Goal: Task Accomplishment & Management: Complete application form

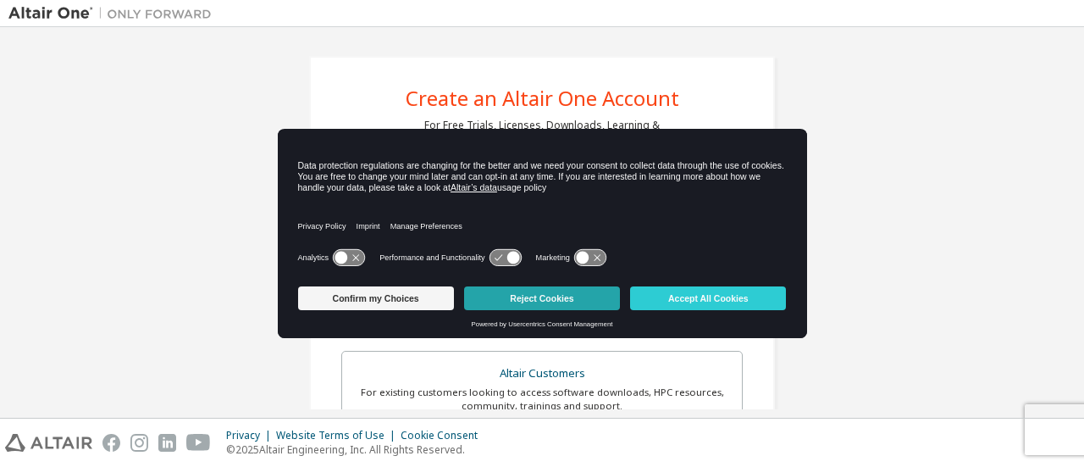
click at [538, 297] on button "Reject Cookies" at bounding box center [542, 298] width 156 height 24
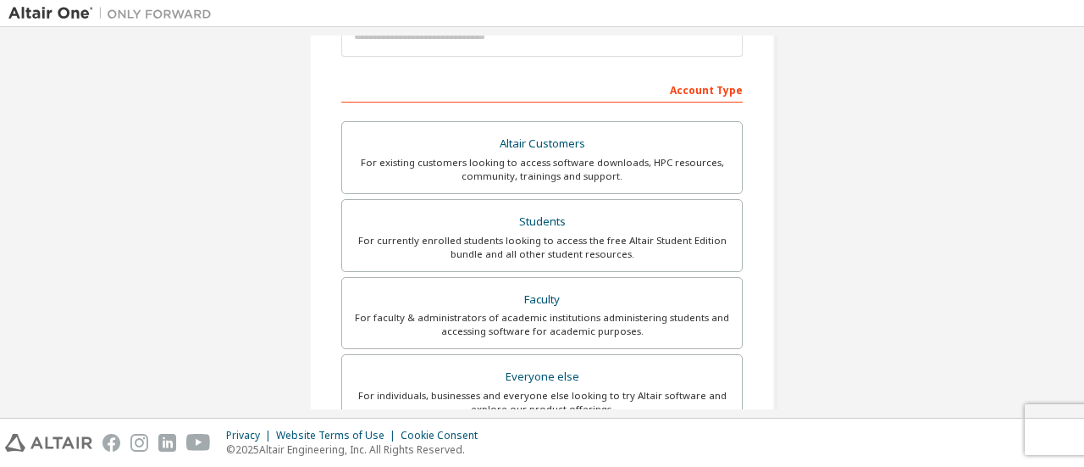
scroll to position [230, 0]
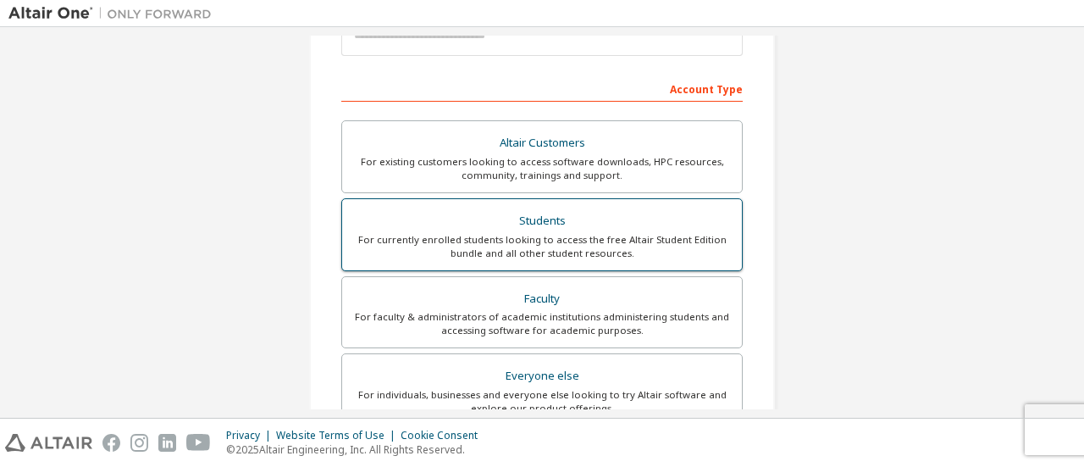
click at [546, 219] on div "Students" at bounding box center [542, 221] width 380 height 24
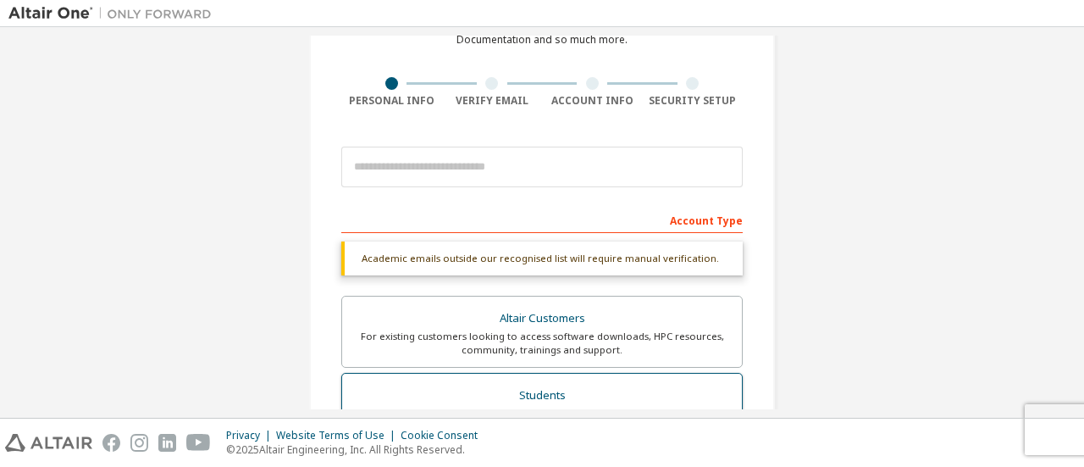
scroll to position [98, 0]
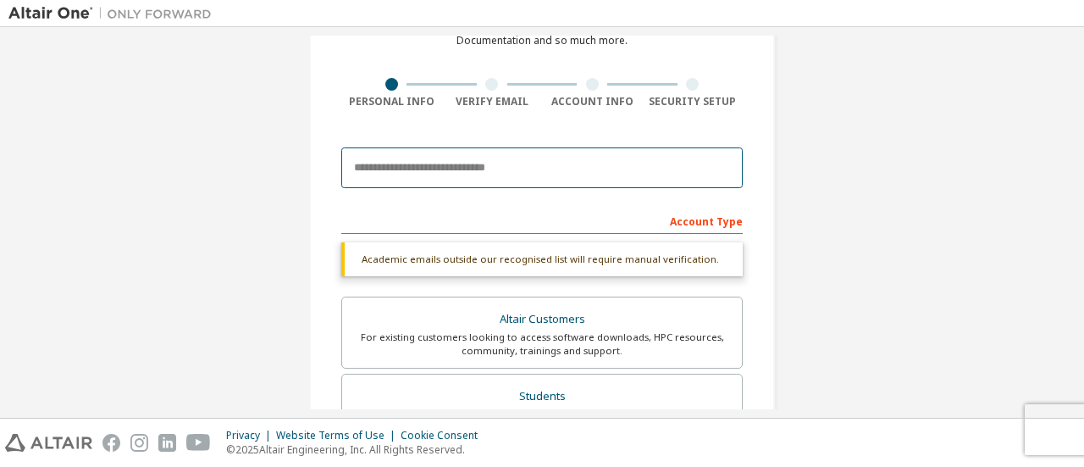
click at [555, 168] on input "email" at bounding box center [542, 167] width 402 height 41
type input "**********"
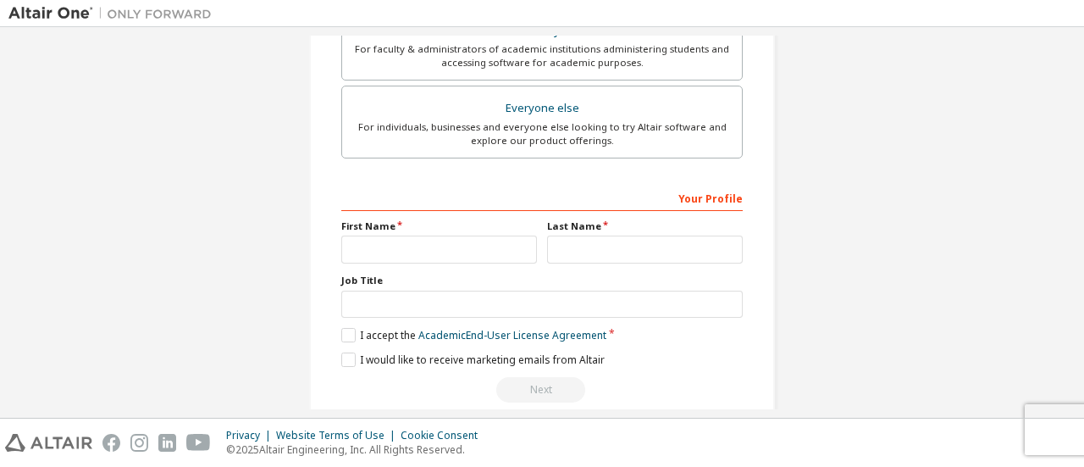
scroll to position [499, 0]
click at [463, 250] on input "text" at bounding box center [439, 249] width 196 height 28
type input "*****"
type input "*******"
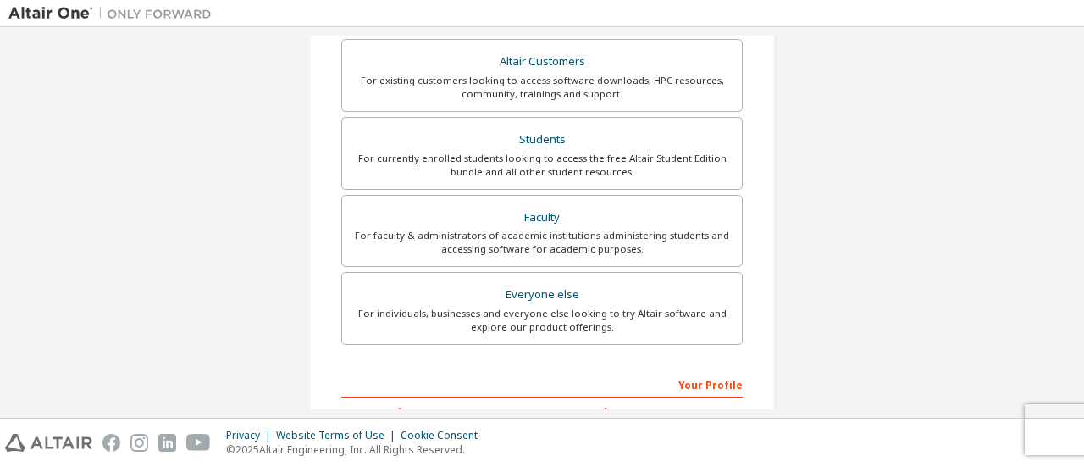
scroll to position [518, 0]
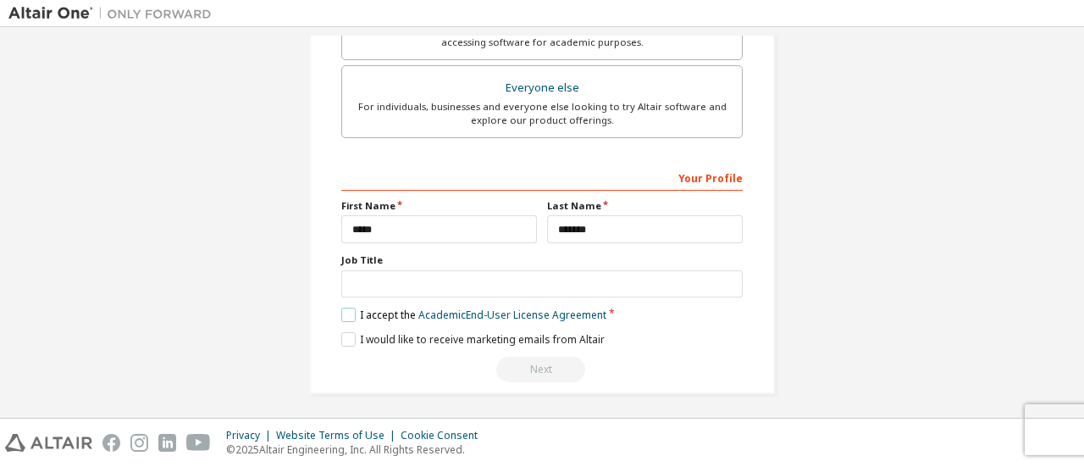
click at [345, 308] on label "I accept the Academic End-User License Agreement" at bounding box center [473, 315] width 265 height 14
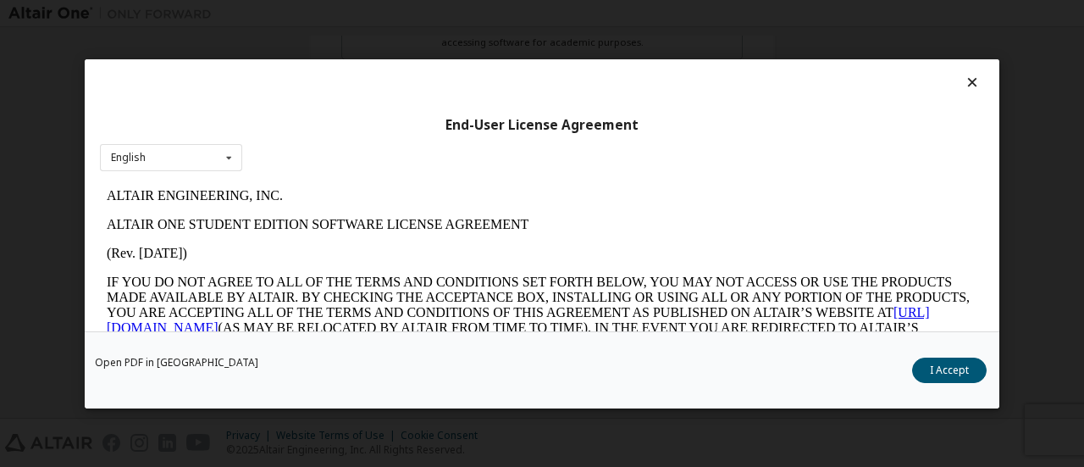
scroll to position [0, 0]
click at [956, 367] on button "I Accept" at bounding box center [949, 369] width 75 height 25
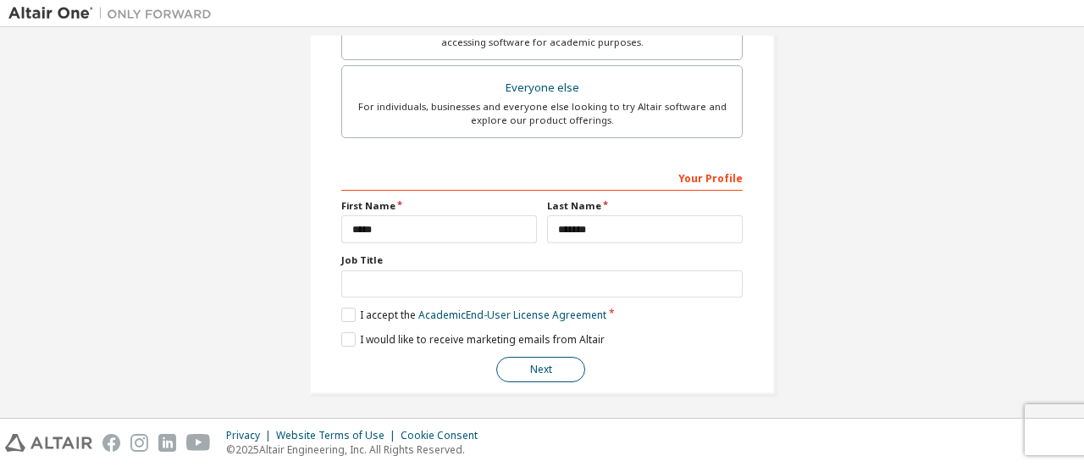
click at [512, 366] on button "Next" at bounding box center [540, 369] width 89 height 25
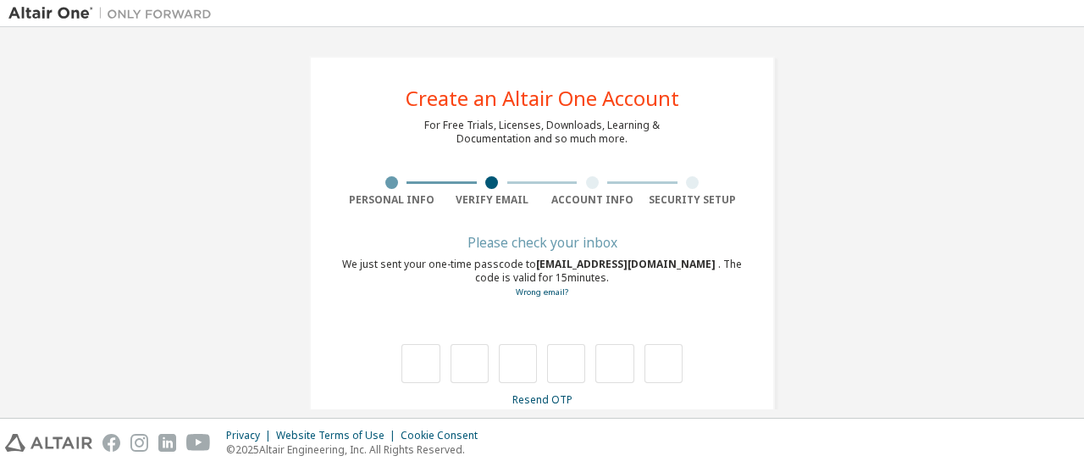
scroll to position [29, 0]
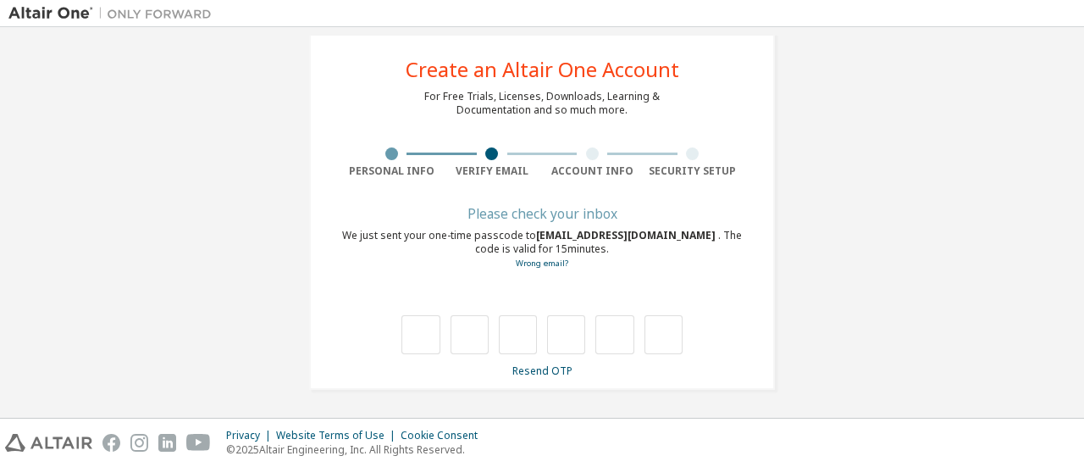
type input "*"
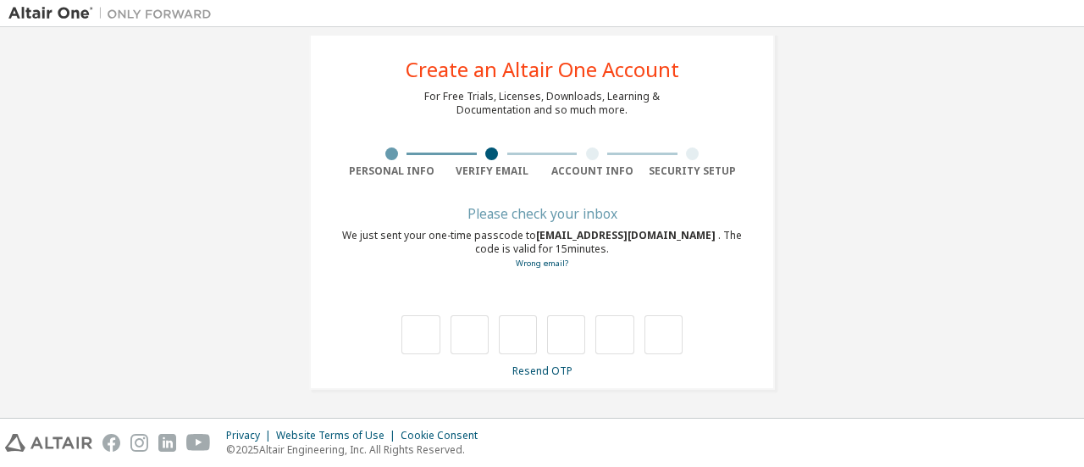
type input "*"
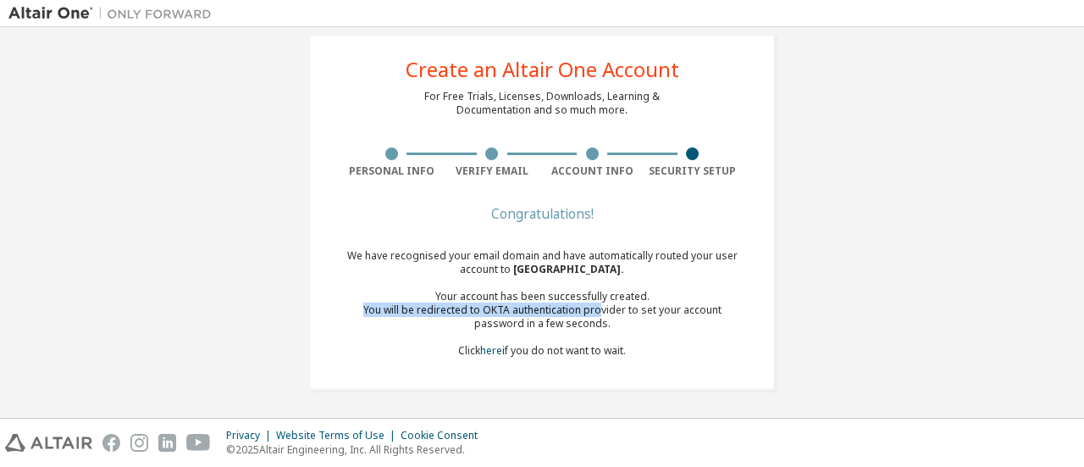
drag, startPoint x: 330, startPoint y: 311, endPoint x: 574, endPoint y: 316, distance: 244.0
click at [574, 316] on div "Create an Altair One Account For Free Trials, Licenses, Downloads, Learning & D…" at bounding box center [542, 208] width 466 height 363
click at [485, 353] on link "here" at bounding box center [491, 350] width 22 height 14
click at [595, 311] on div "You will be redirected to OKTA authentication provider to set your account pass…" at bounding box center [542, 316] width 402 height 27
